Goal: Find specific page/section: Find specific page/section

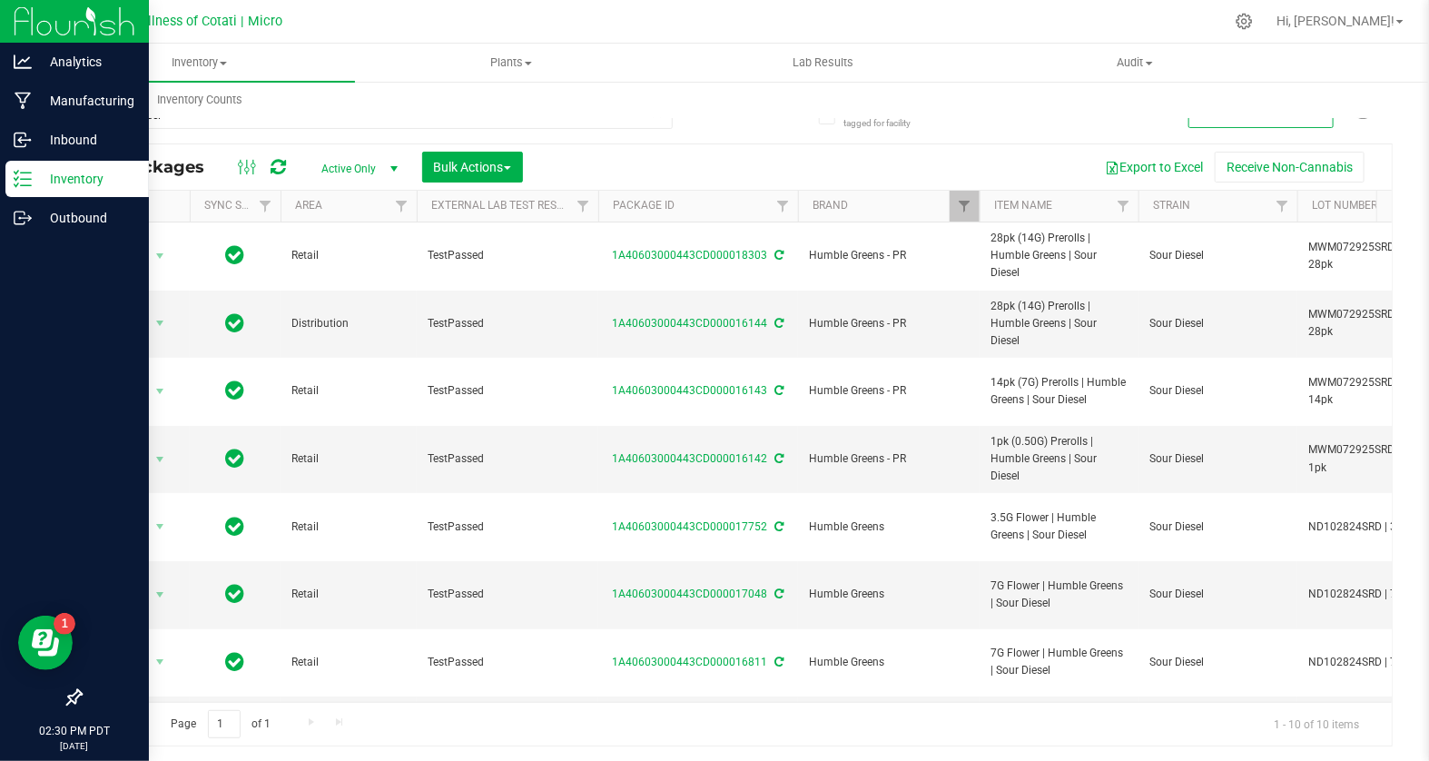
click at [89, 174] on p "Inventory" at bounding box center [86, 179] width 109 height 22
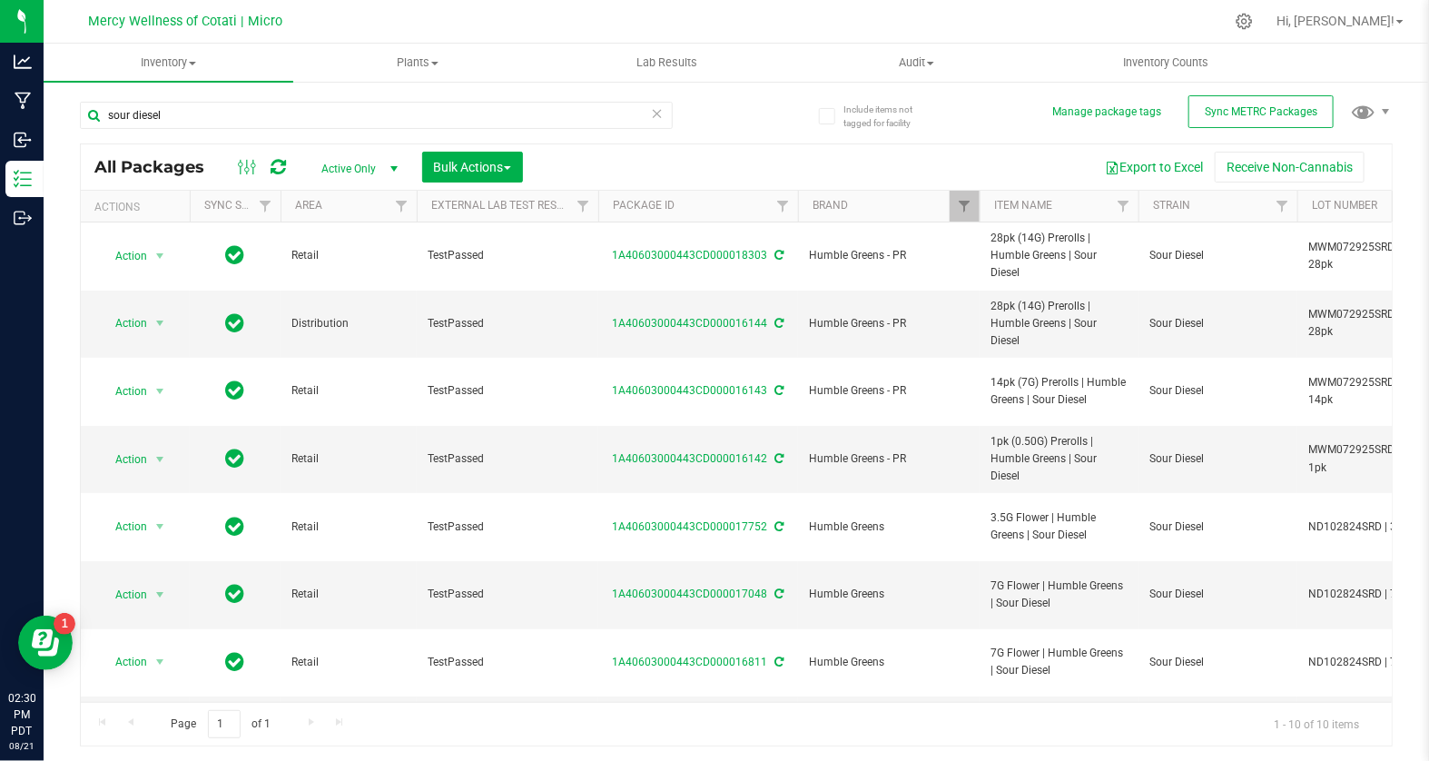
click at [659, 114] on icon at bounding box center [657, 113] width 13 height 22
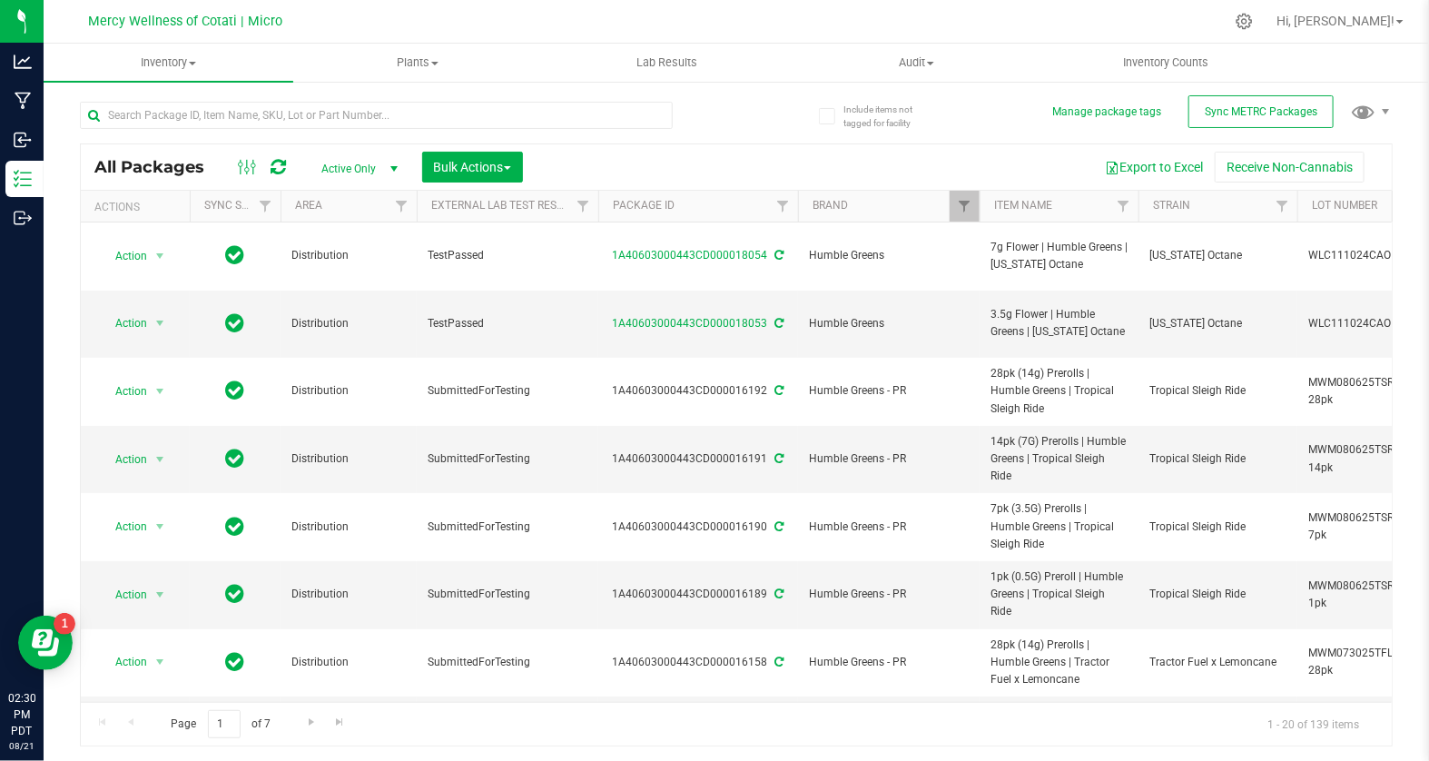
click at [718, 130] on div at bounding box center [408, 114] width 656 height 58
click at [394, 110] on input "text" at bounding box center [376, 115] width 593 height 27
click at [957, 205] on span "Filter" at bounding box center [964, 206] width 15 height 15
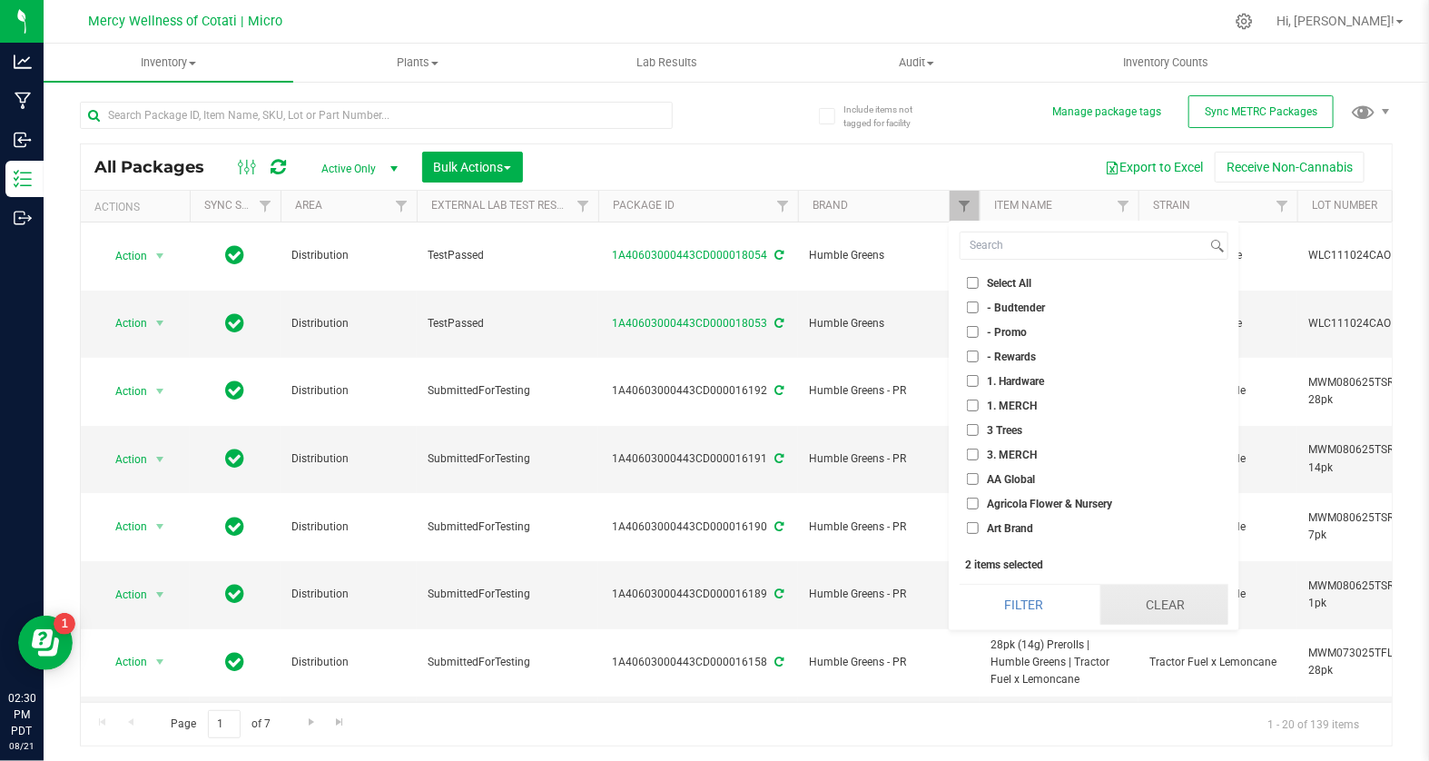
click at [1143, 602] on button "Clear" at bounding box center [1164, 605] width 128 height 40
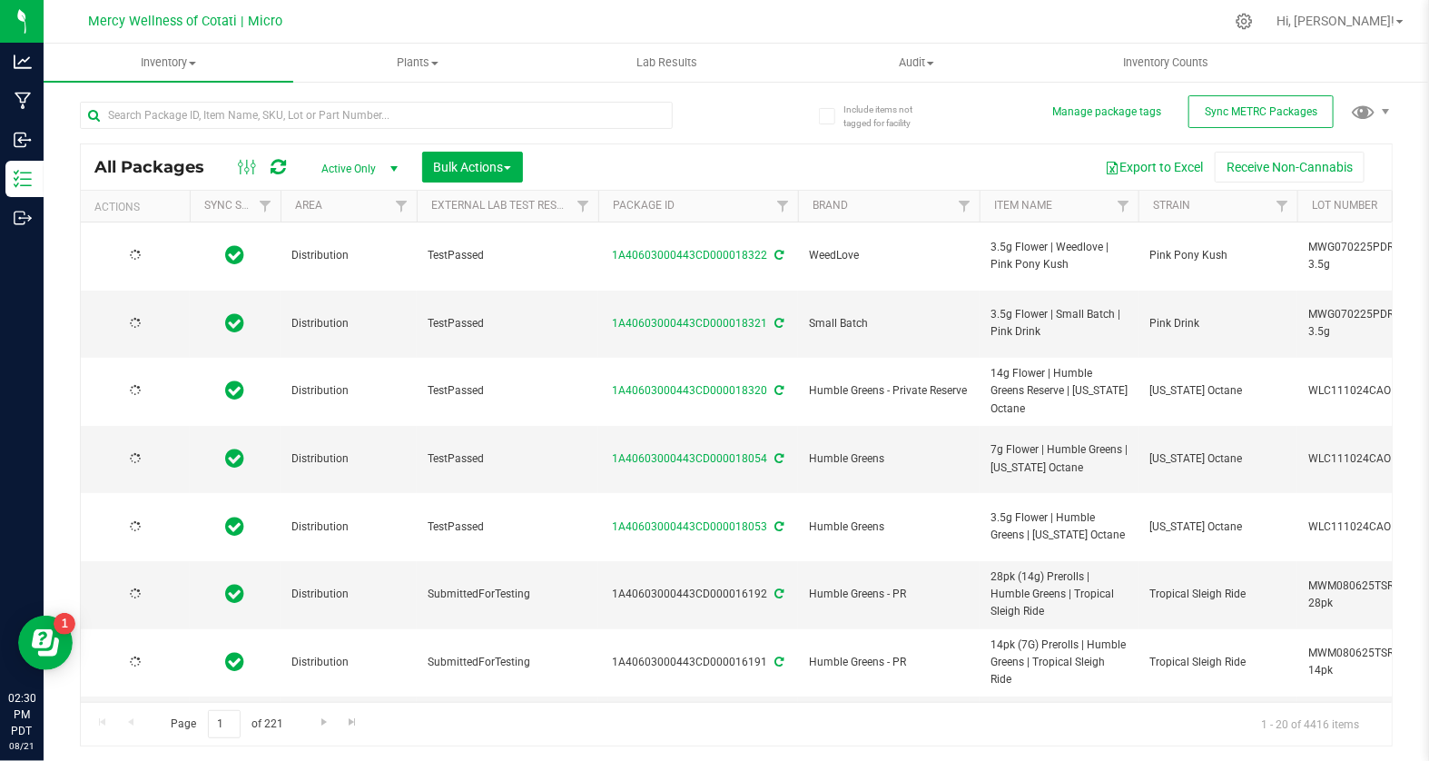
click at [879, 7] on div at bounding box center [774, 21] width 899 height 35
click at [887, 25] on div at bounding box center [774, 21] width 899 height 35
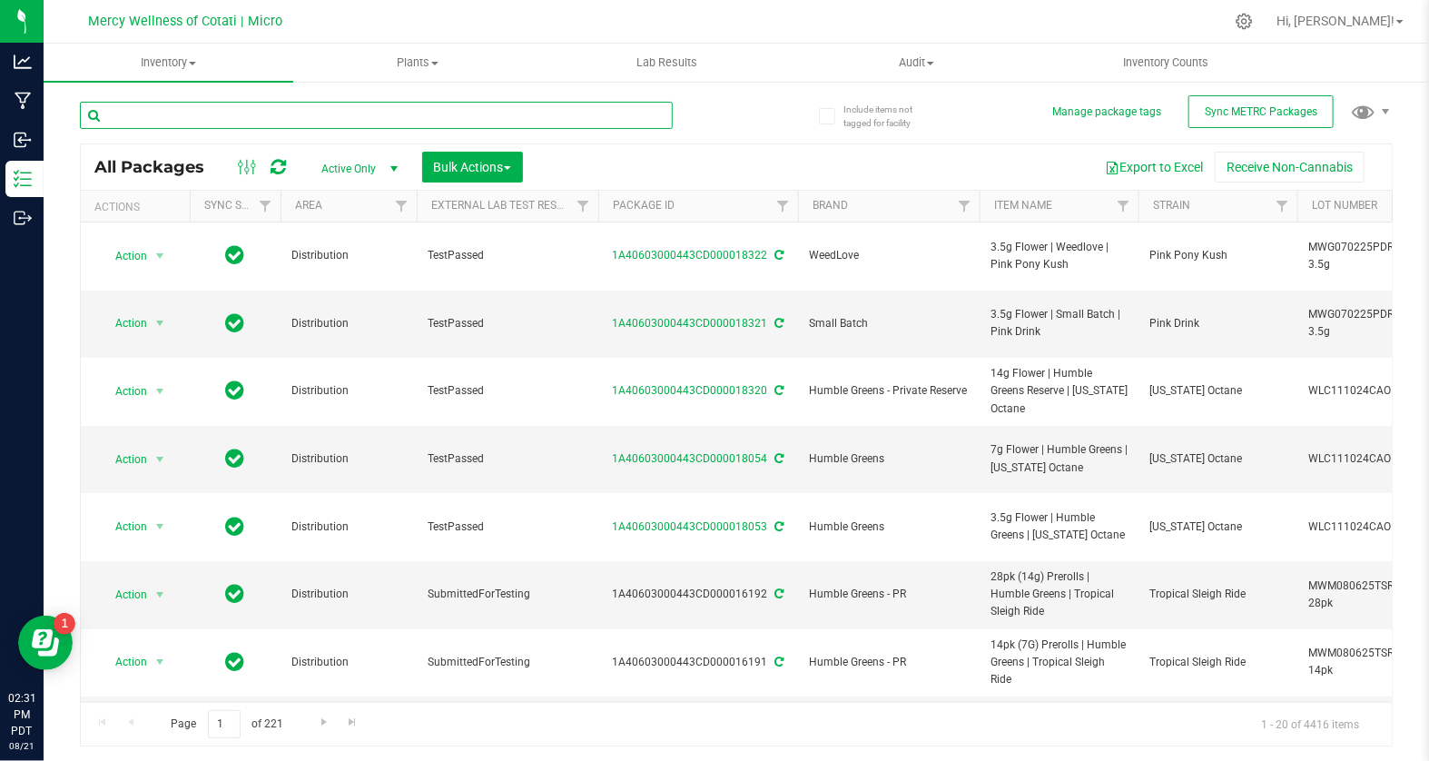
click at [479, 109] on input "text" at bounding box center [376, 115] width 593 height 27
click at [815, 19] on div at bounding box center [774, 21] width 899 height 35
click at [752, 146] on div "All Packages Active Only Active Only Lab Samples Locked All External Internal B…" at bounding box center [736, 166] width 1311 height 45
click at [707, 22] on div at bounding box center [774, 21] width 899 height 35
